Goal: Task Accomplishment & Management: Manage account settings

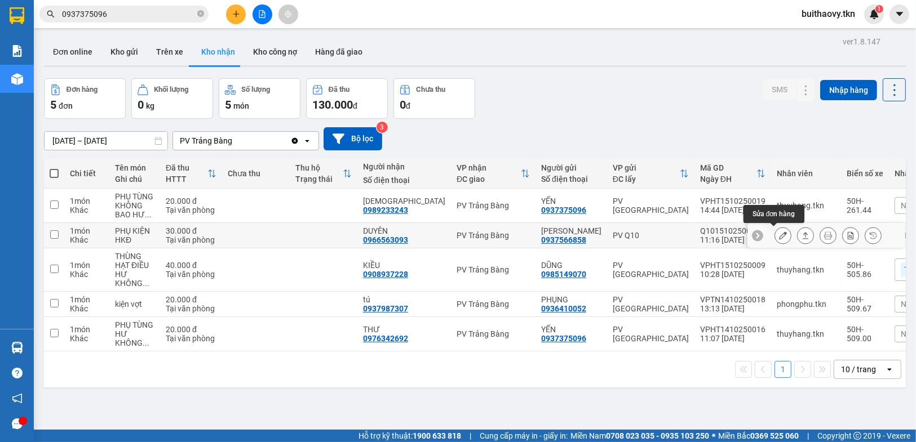
click at [779, 233] on icon at bounding box center [783, 236] width 8 height 8
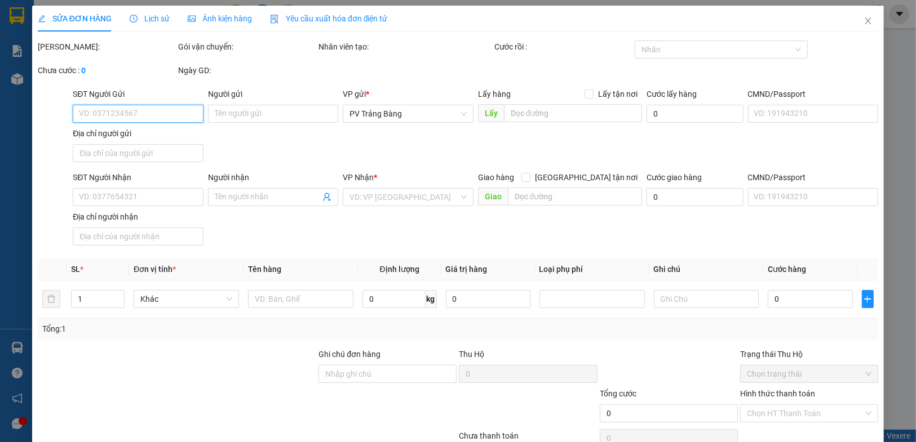
type input "0937566858"
type input "[PERSON_NAME]"
type input "0966563093"
type input "DUYÊN"
type input "30.000"
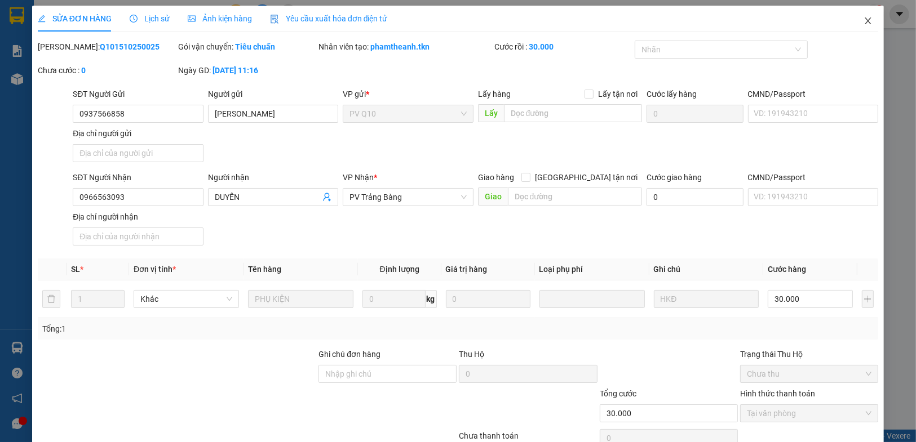
click at [863, 23] on icon "close" at bounding box center [867, 20] width 9 height 9
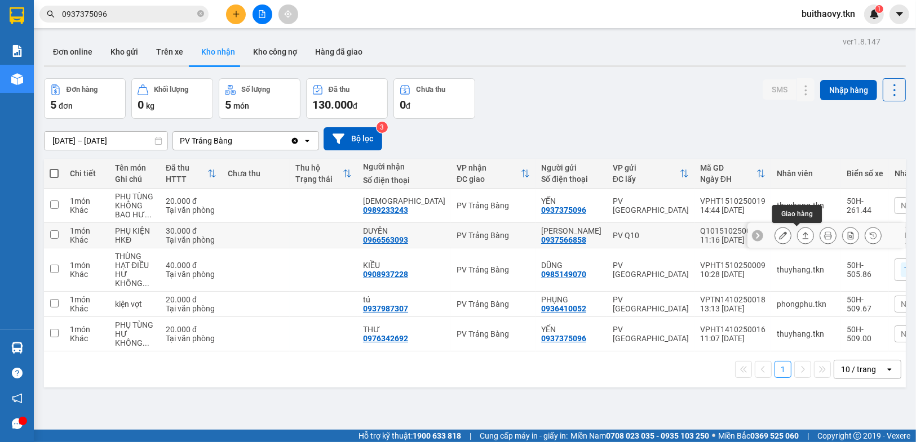
click at [801, 233] on icon at bounding box center [805, 236] width 8 height 8
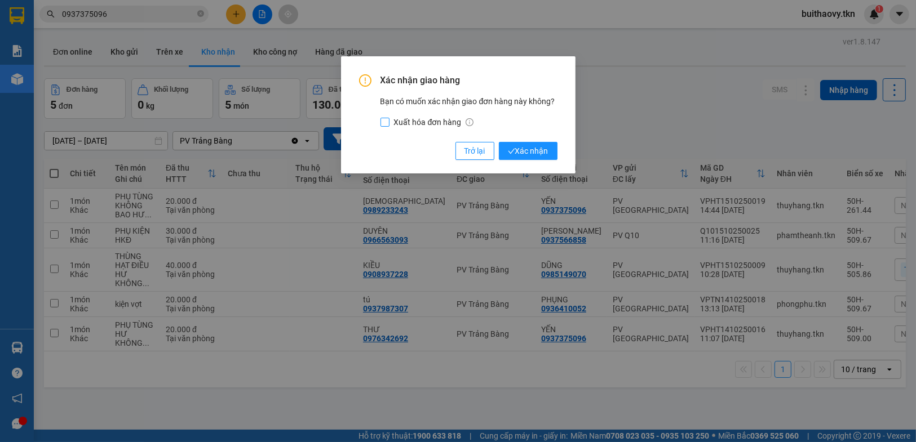
click at [387, 123] on input "Xuất hóa đơn hàng" at bounding box center [384, 122] width 9 height 9
checkbox input "true"
click at [508, 153] on icon "check" at bounding box center [511, 151] width 7 height 7
